Goal: Task Accomplishment & Management: Manage account settings

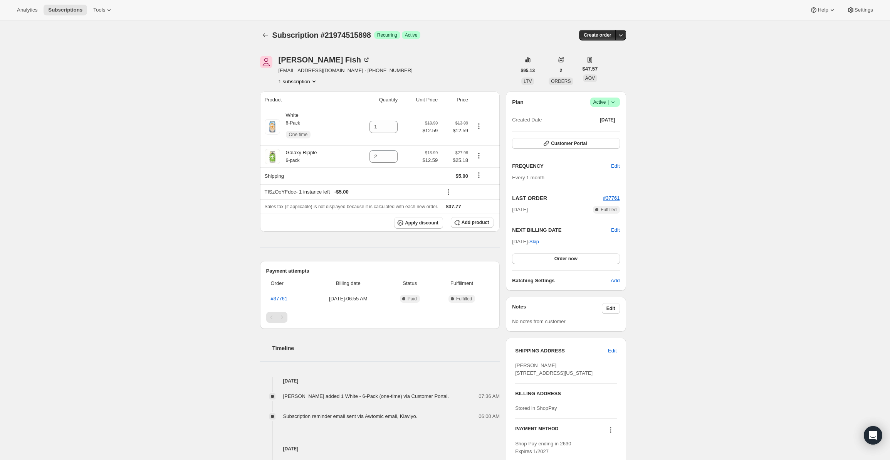
click at [136, 181] on div "Subscription #21974515898. This page is ready Subscription #21974515898 Success…" at bounding box center [443, 341] width 886 height 642
click at [274, 190] on div "TISzOoYFdoc - 1 instance left - $5.00" at bounding box center [351, 192] width 173 height 8
click at [478, 177] on icon "Shipping actions" at bounding box center [479, 175] width 8 height 8
click at [480, 190] on span "Edit shipping rate" at bounding box center [480, 190] width 39 height 6
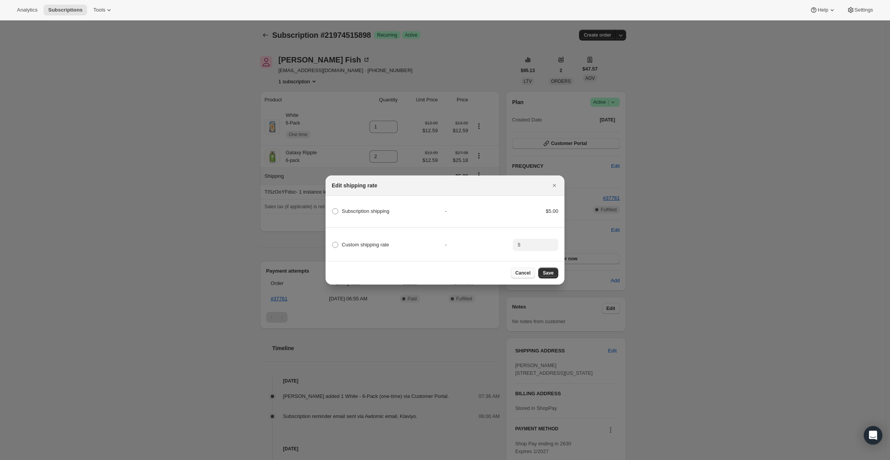
click at [520, 278] on button "Cancel" at bounding box center [523, 272] width 24 height 11
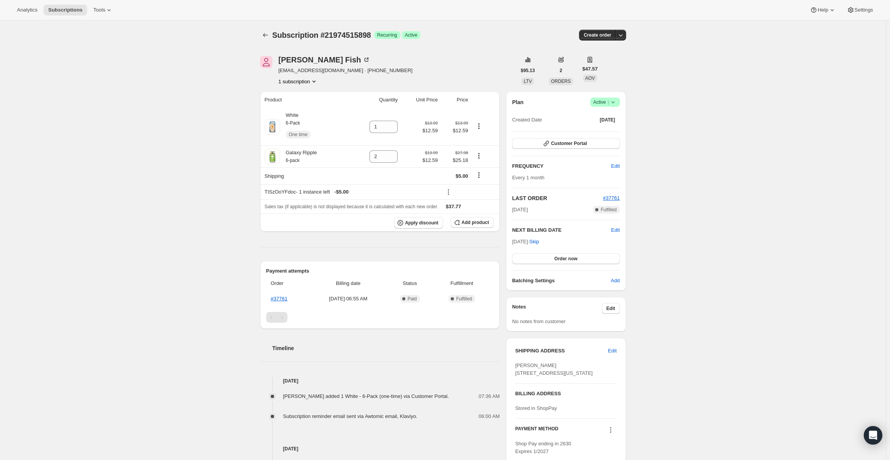
click at [222, 119] on div "Subscription #21974515898. This page is ready Subscription #21974515898 Success…" at bounding box center [443, 341] width 886 height 642
click at [345, 31] on span "Subscription #21974515898" at bounding box center [321, 35] width 99 height 8
copy span "21974515898"
